Goal: Find specific page/section: Find specific page/section

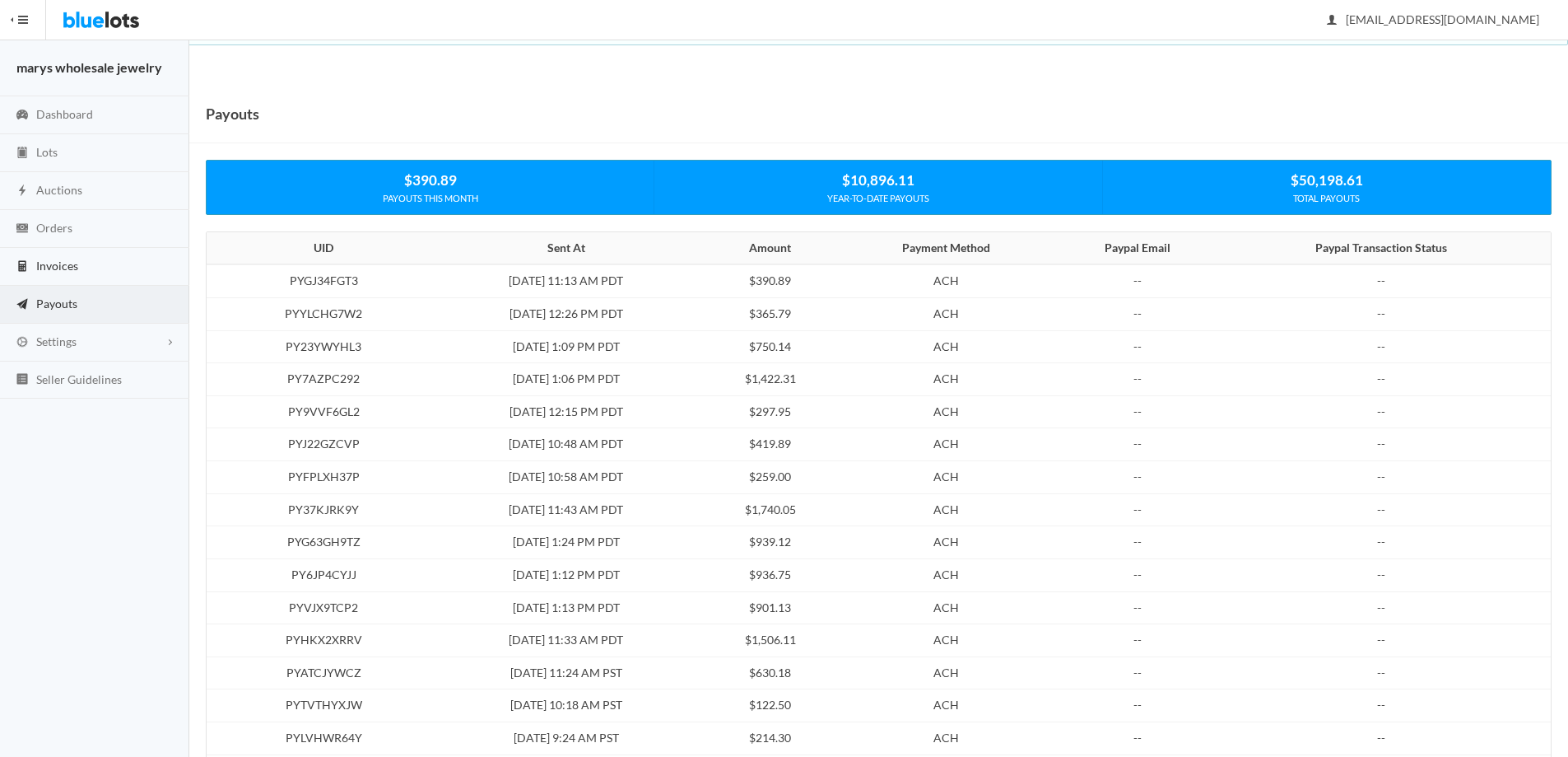
click at [84, 264] on link "Invoices" at bounding box center [94, 266] width 189 height 38
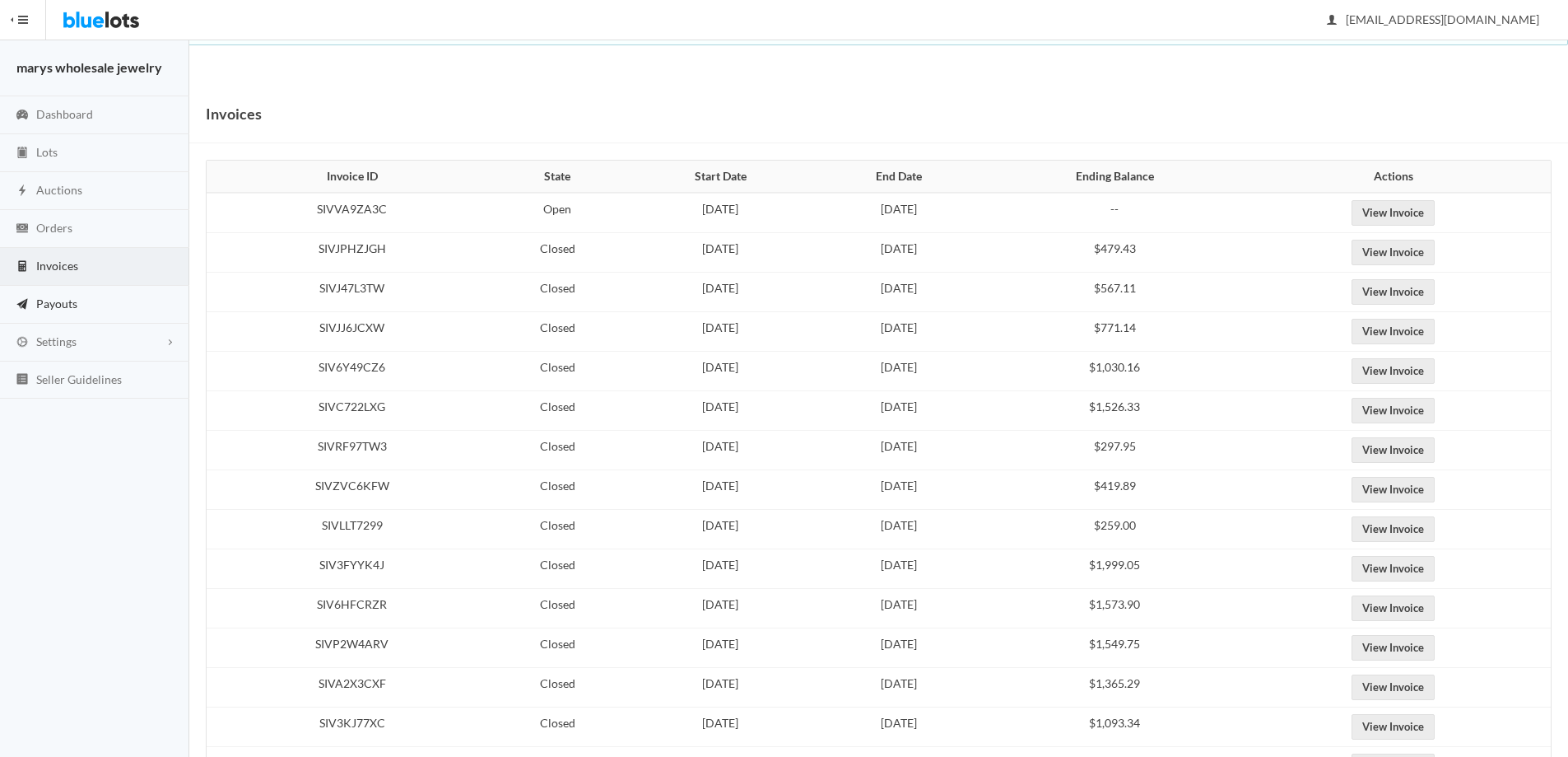
click at [79, 306] on link "Payouts" at bounding box center [94, 304] width 189 height 38
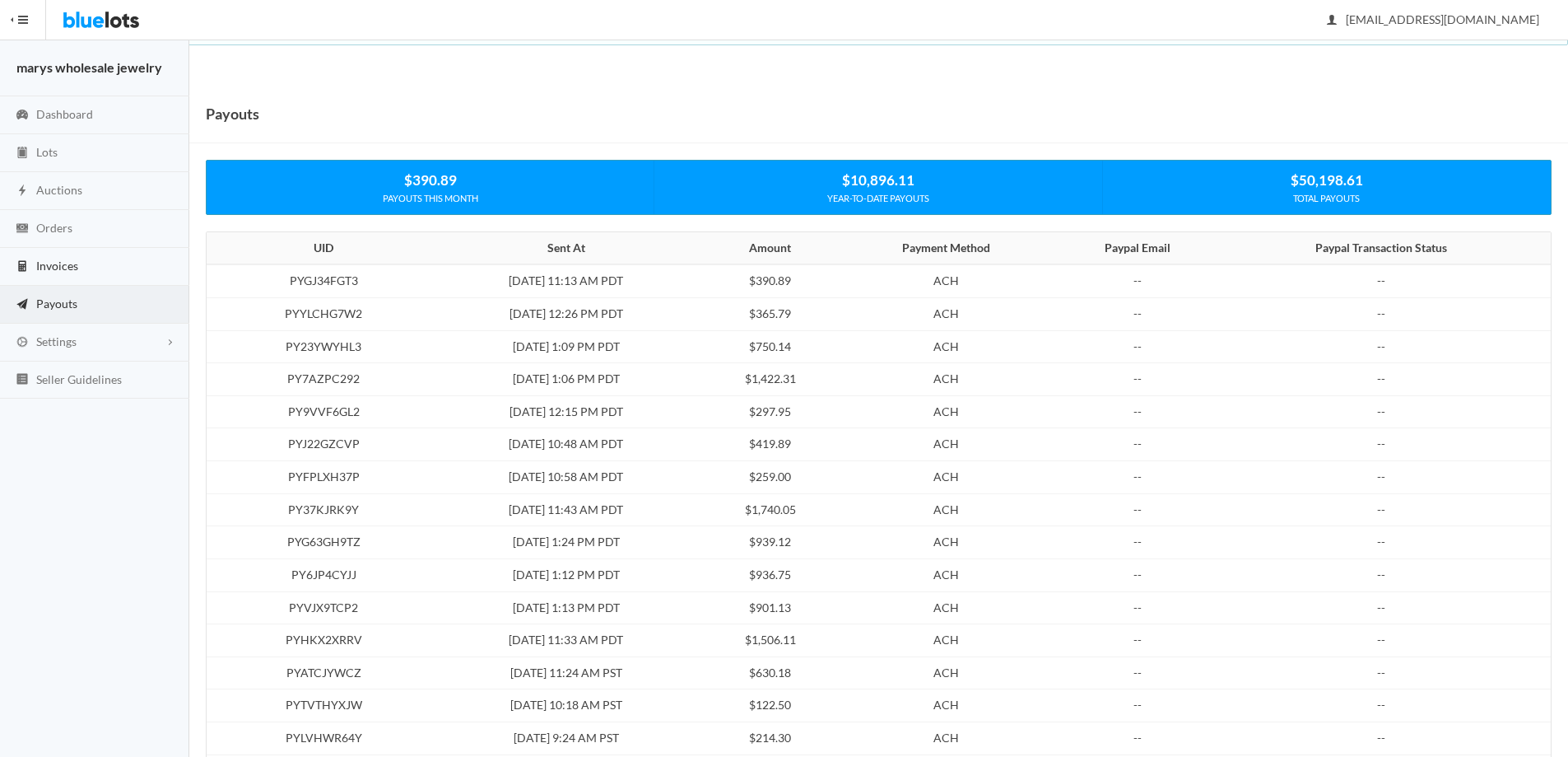
click at [59, 266] on span "Invoices" at bounding box center [57, 265] width 42 height 14
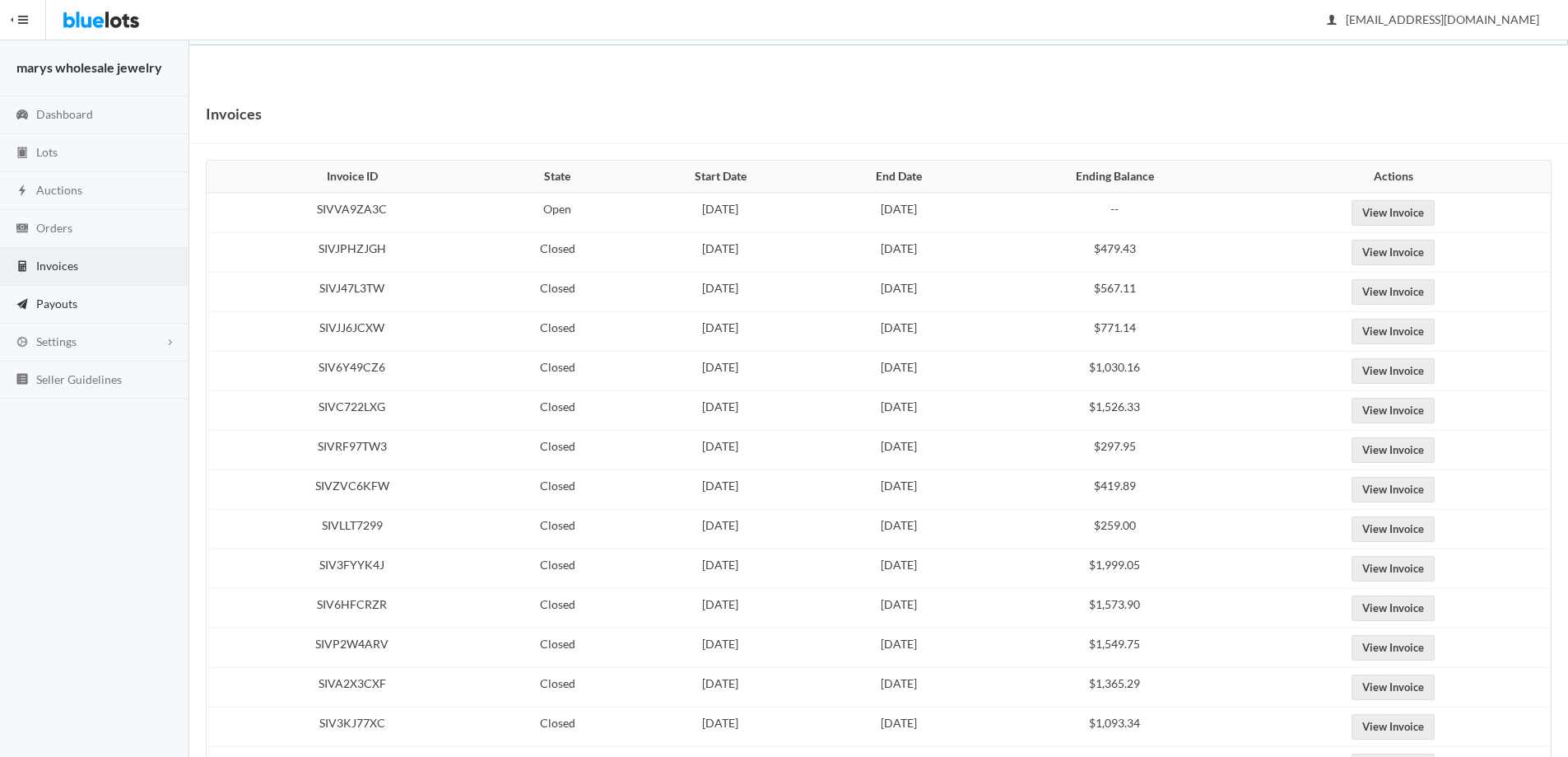
click at [61, 302] on span "Payouts" at bounding box center [57, 303] width 41 height 14
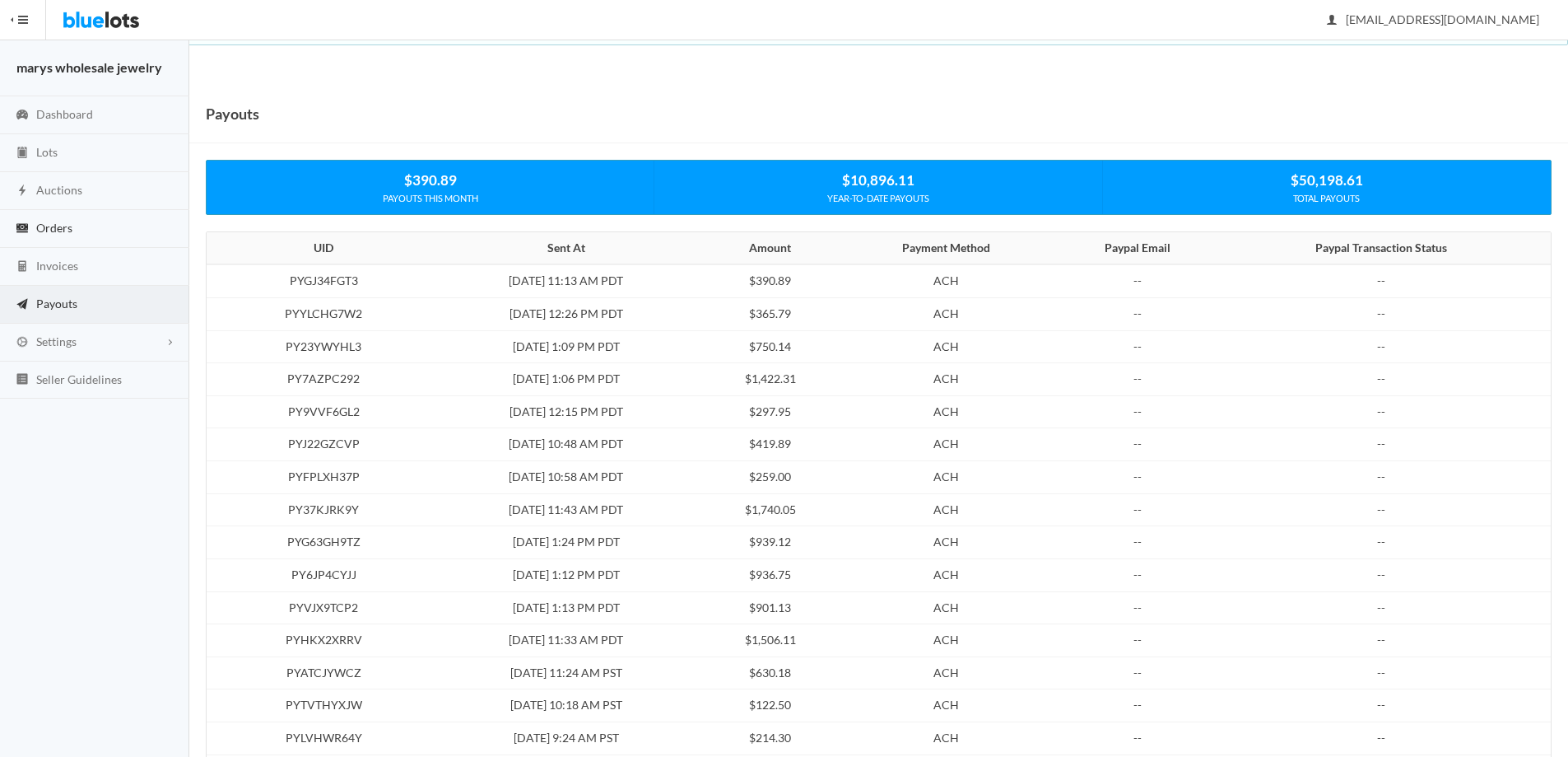
click at [63, 230] on span "Orders" at bounding box center [54, 228] width 36 height 14
